Goal: Information Seeking & Learning: Learn about a topic

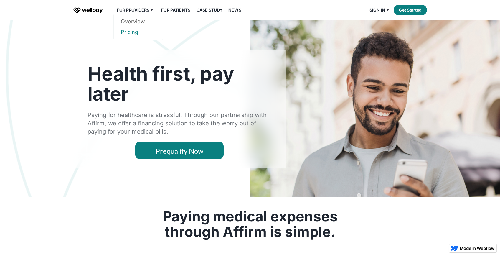
click at [129, 28] on link "Pricing" at bounding box center [138, 32] width 35 height 11
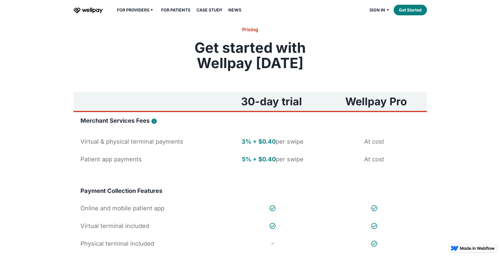
click at [175, 9] on link "For Patients" at bounding box center [176, 9] width 36 height 7
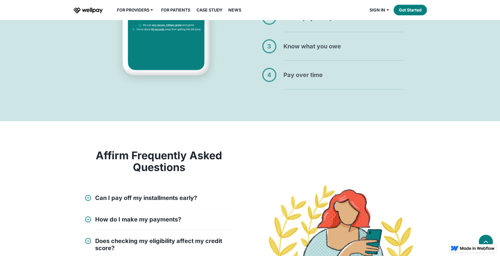
scroll to position [475, 0]
